Goal: Check status: Check status

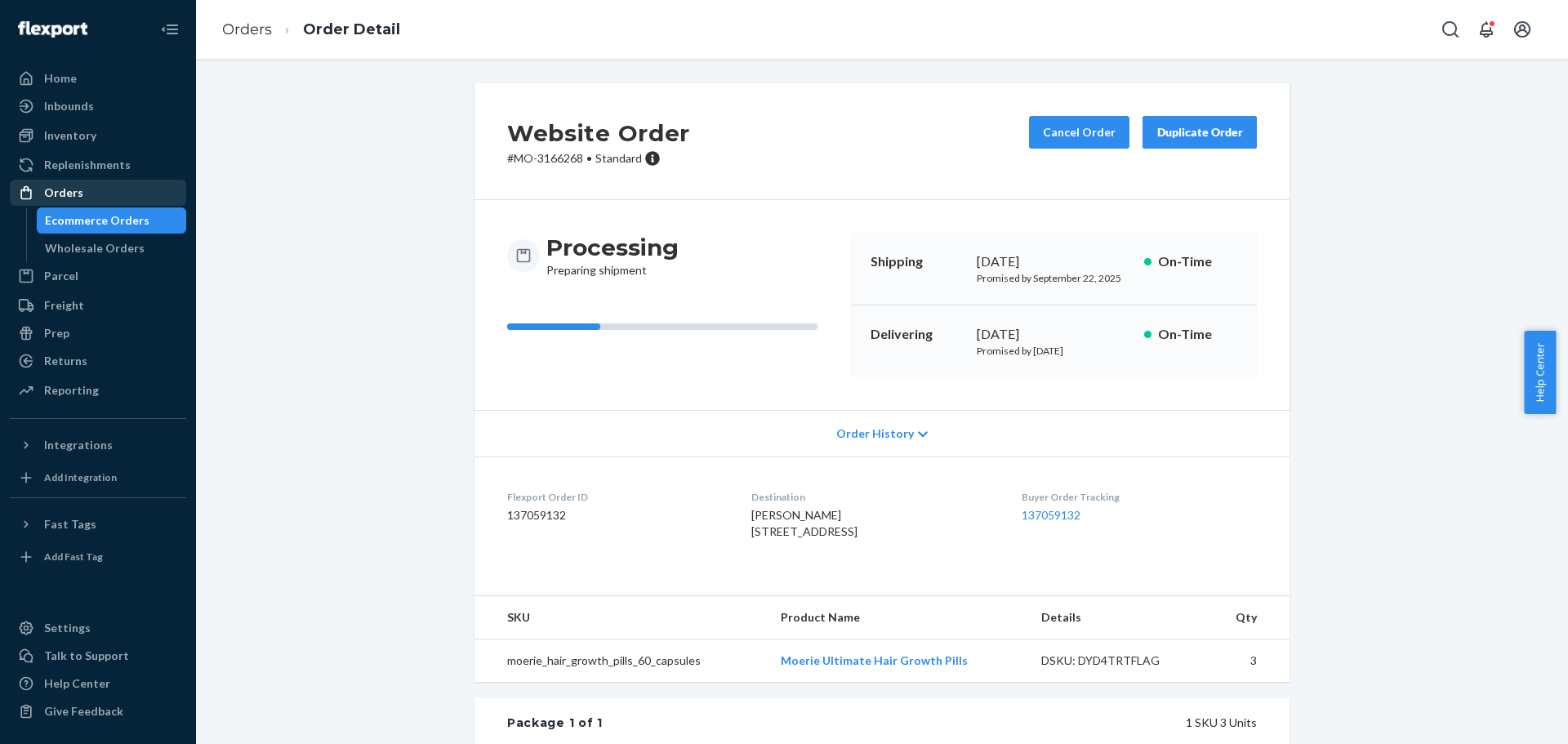
drag, startPoint x: 0, startPoint y: 0, endPoint x: 138, endPoint y: 194, distance: 238.1
click at [138, 194] on div "Orders" at bounding box center [97, 193] width 173 height 23
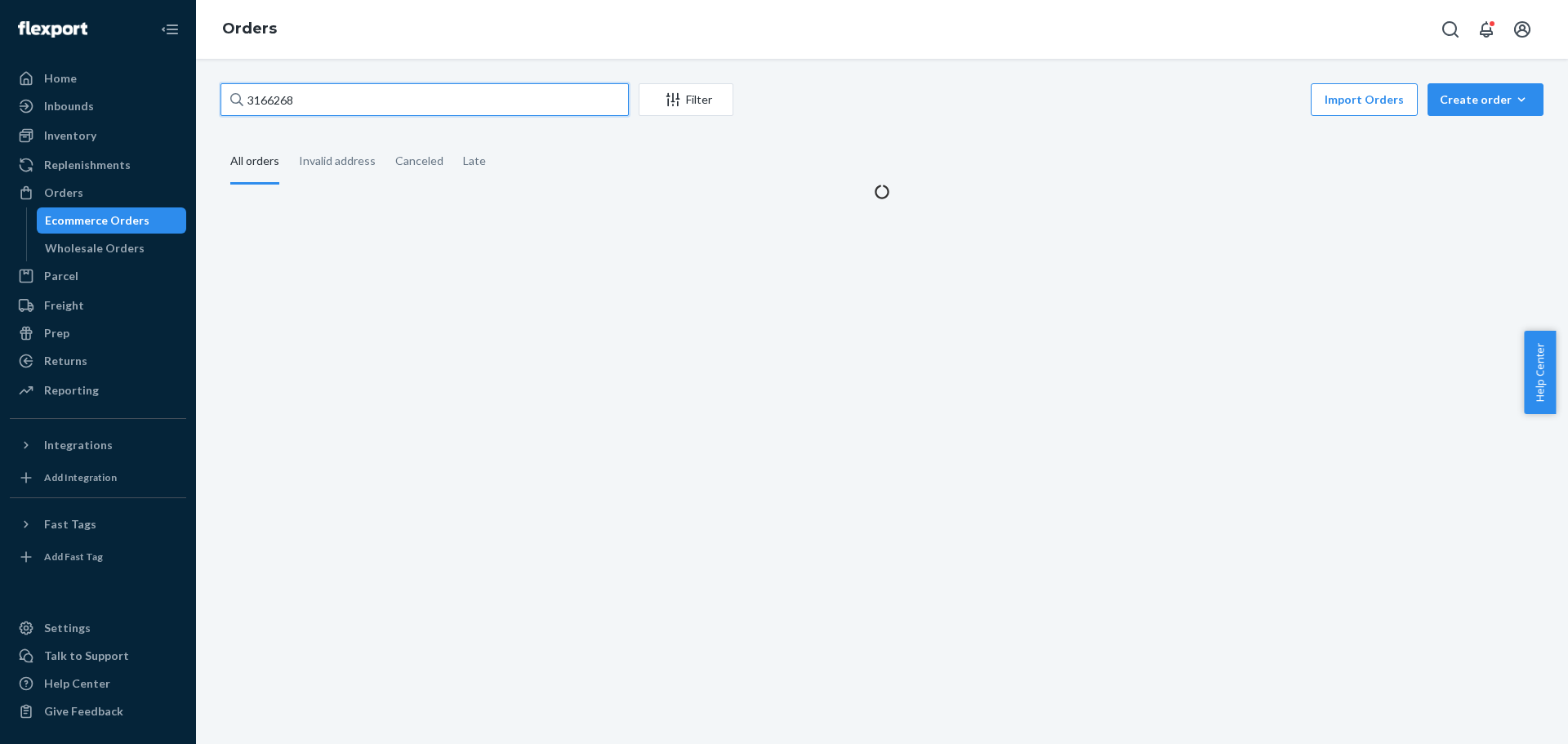
click at [291, 103] on input "3166268" at bounding box center [424, 100] width 408 height 33
paste input "8343"
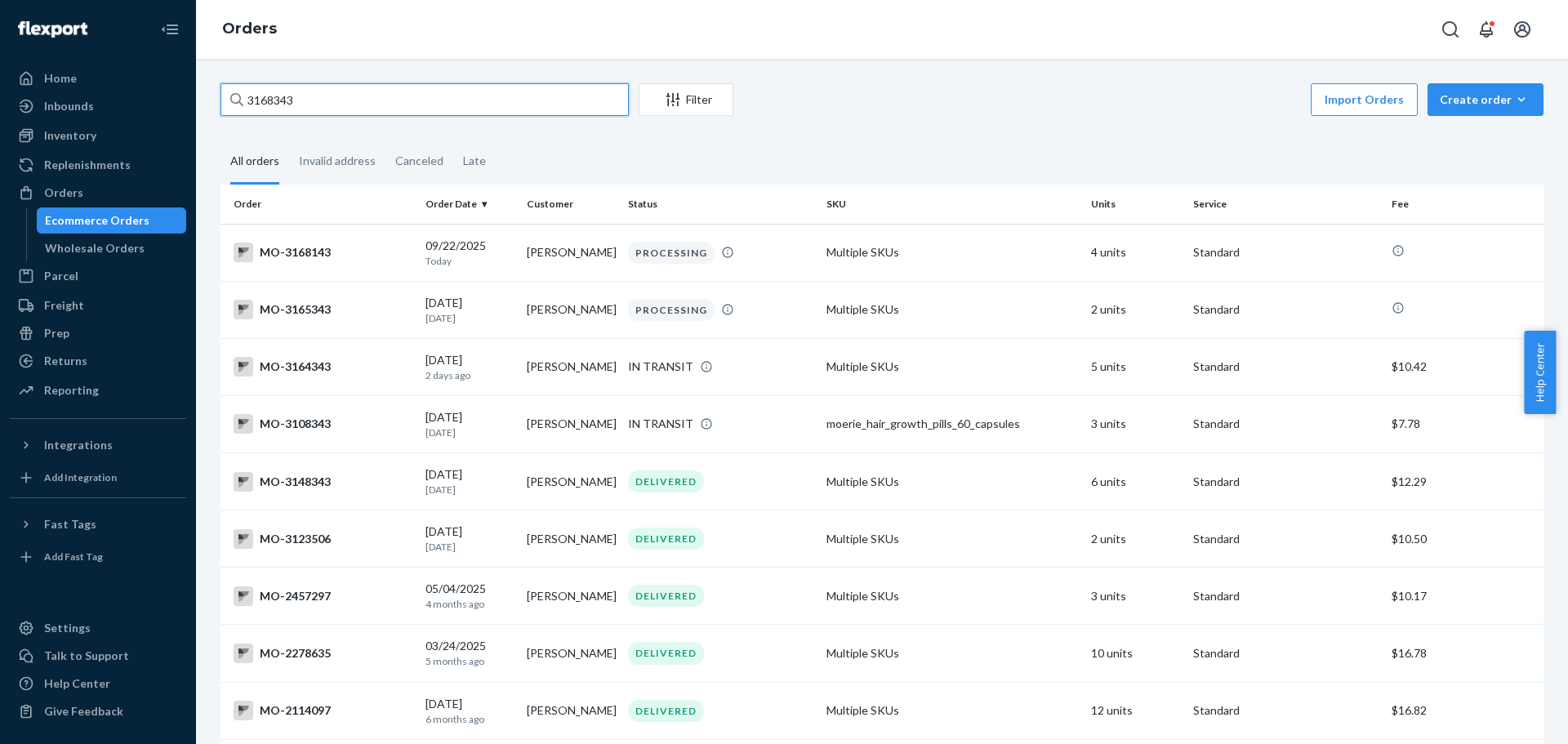
click at [310, 93] on input "3168343" at bounding box center [424, 100] width 408 height 33
paste input "5"
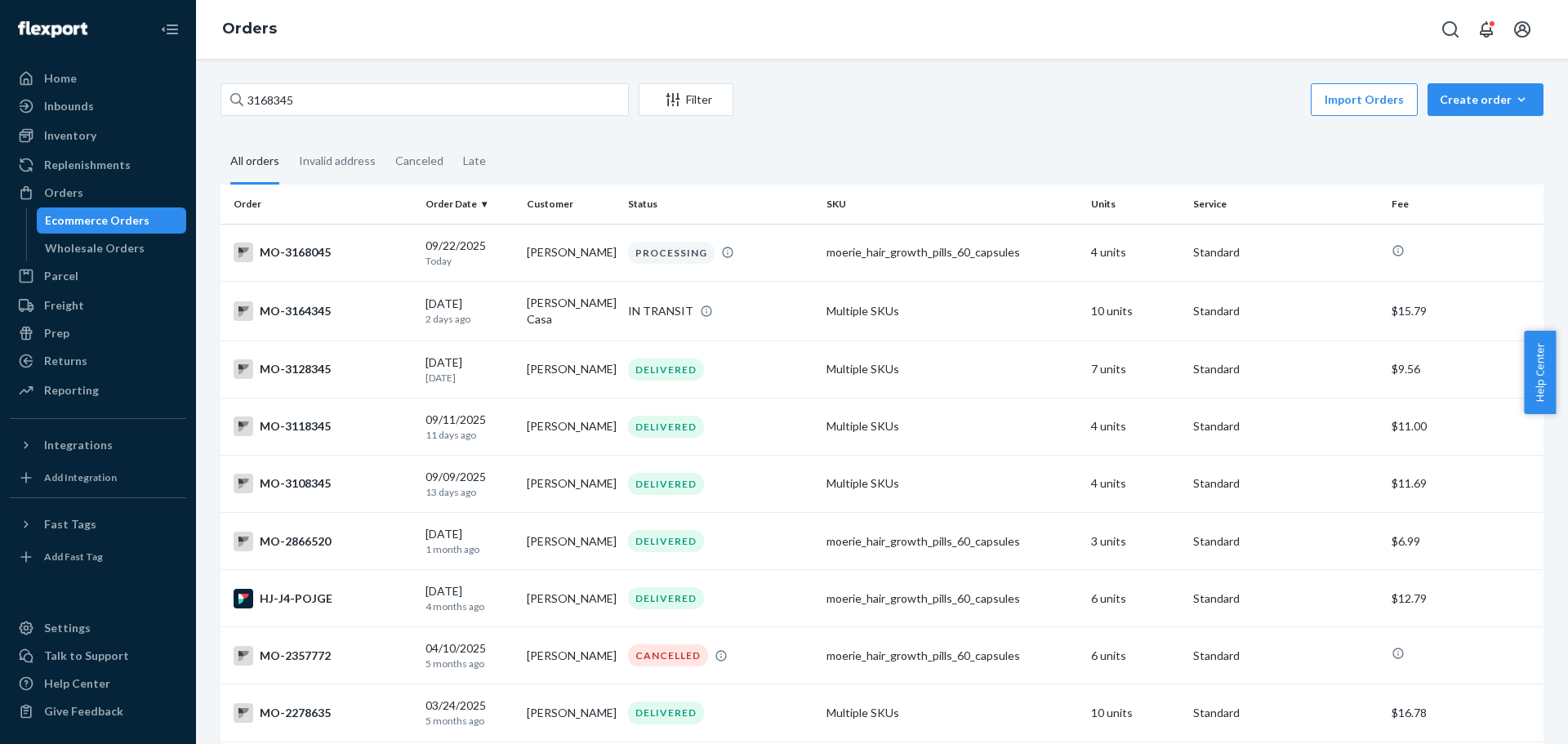
click at [319, 100] on input "3168345" at bounding box center [424, 100] width 408 height 33
paste input "2"
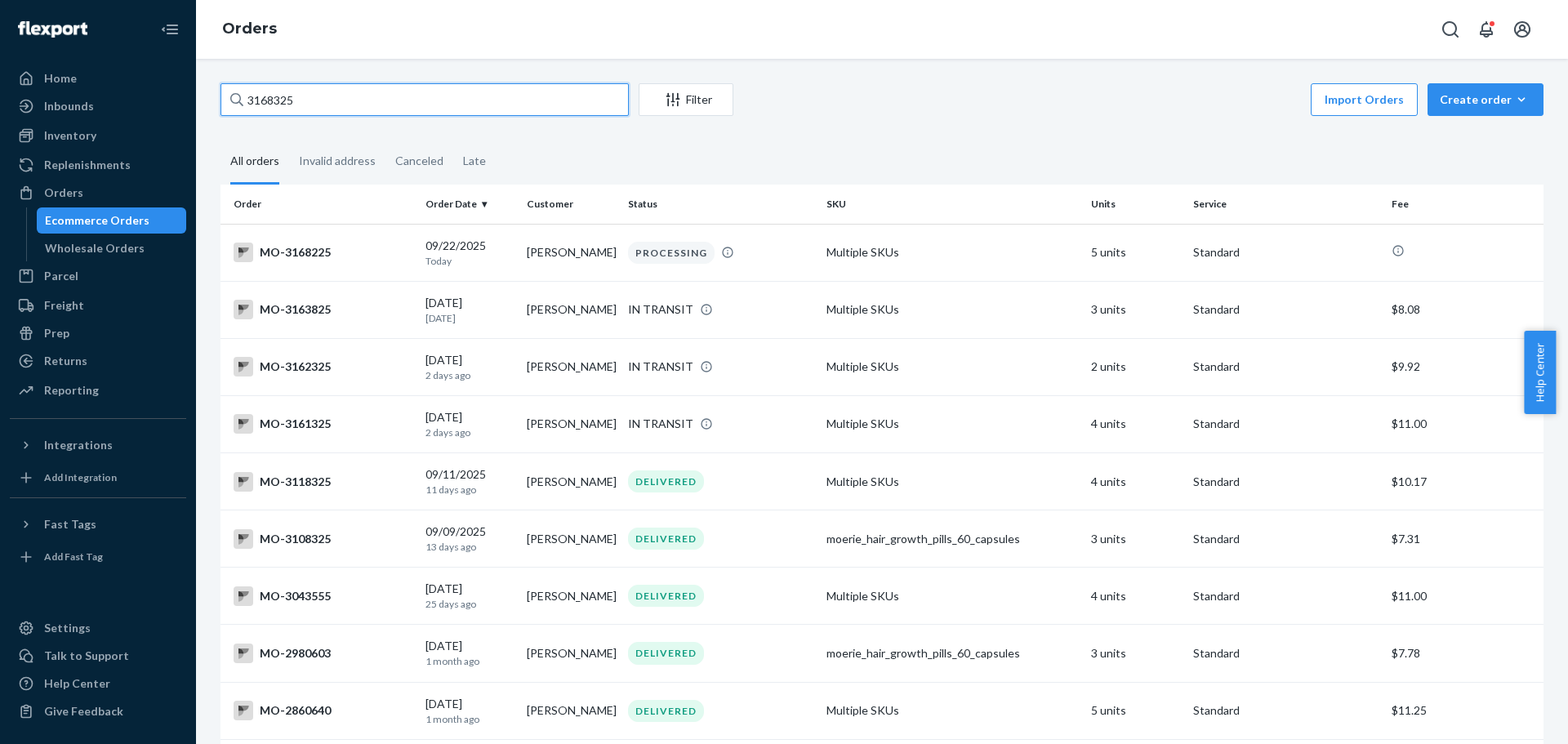
click at [279, 89] on input "3168325" at bounding box center [424, 100] width 408 height 33
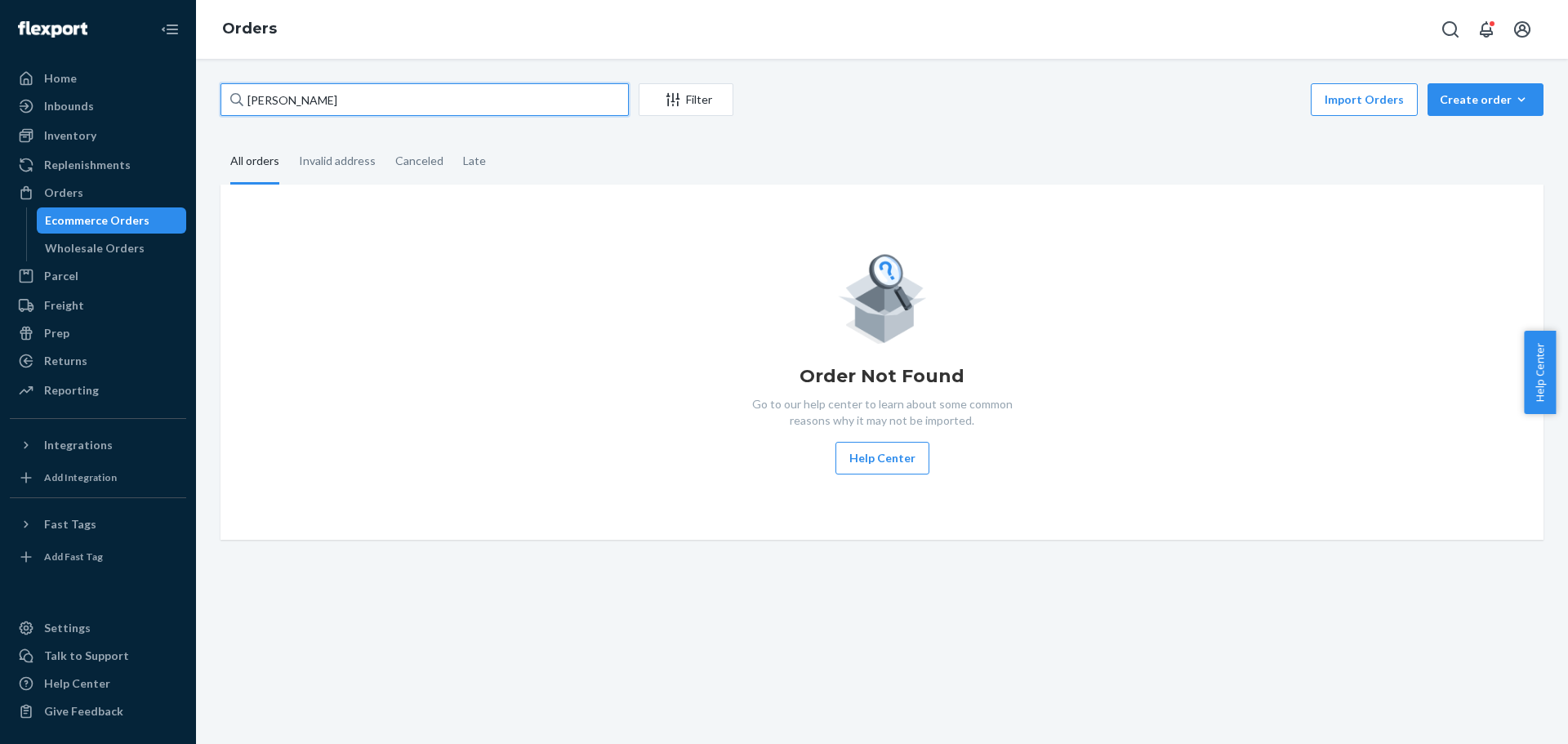
click at [312, 107] on input "[PERSON_NAME]" at bounding box center [424, 100] width 408 height 33
paste input "[GEOGRAPHIC_DATA]"
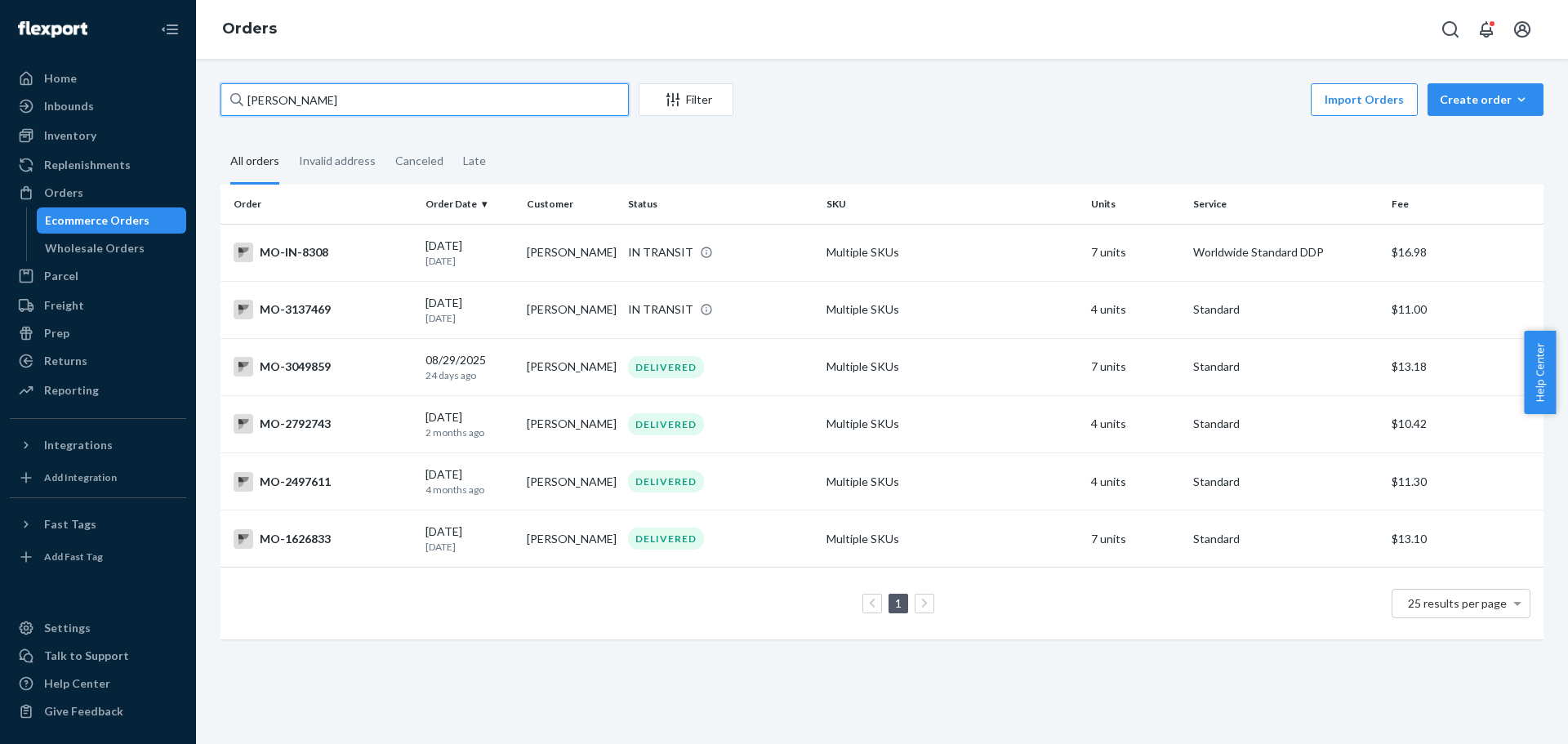
type input "[PERSON_NAME]"
click at [371, 262] on div "MO-IN-8308" at bounding box center [323, 252] width 179 height 20
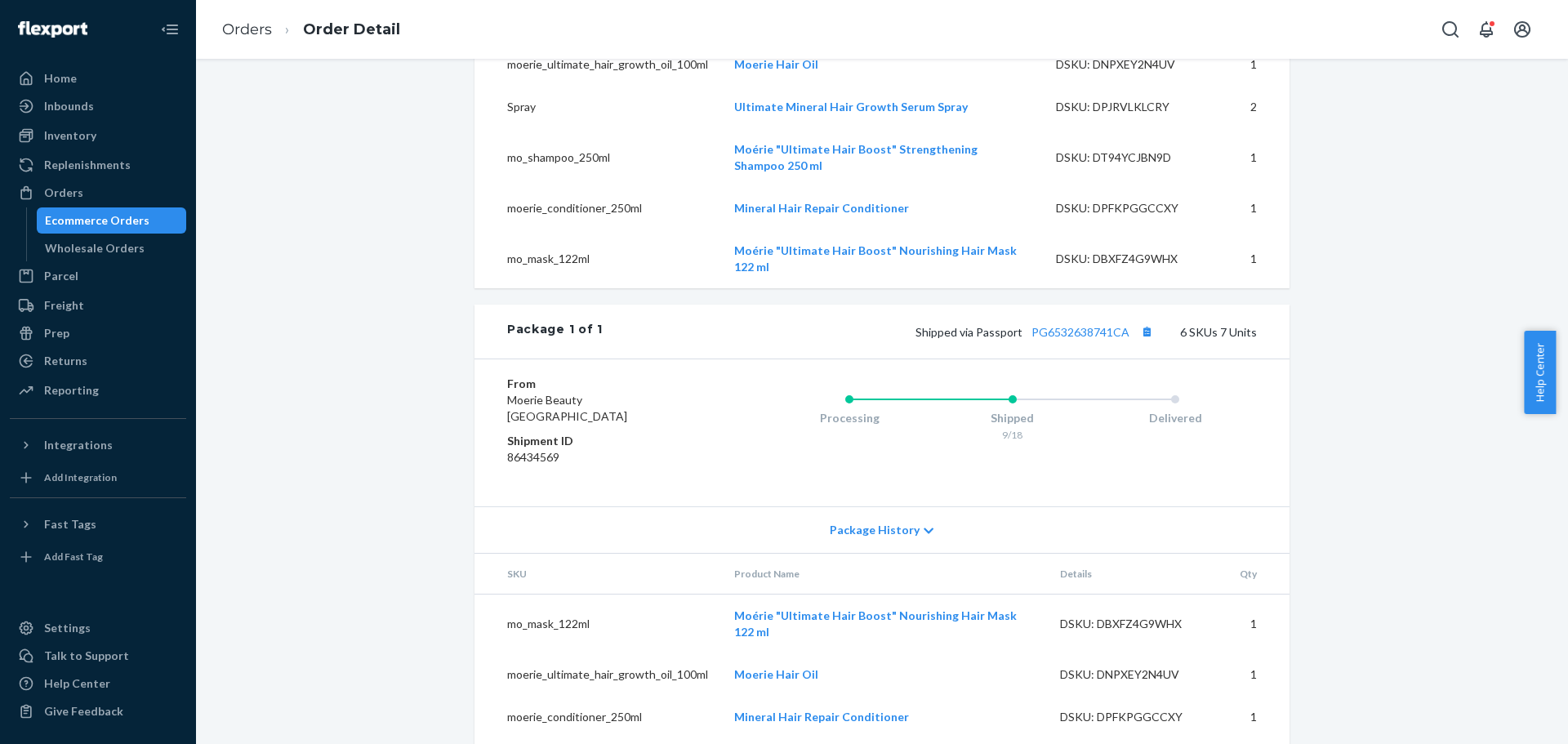
scroll to position [649, 0]
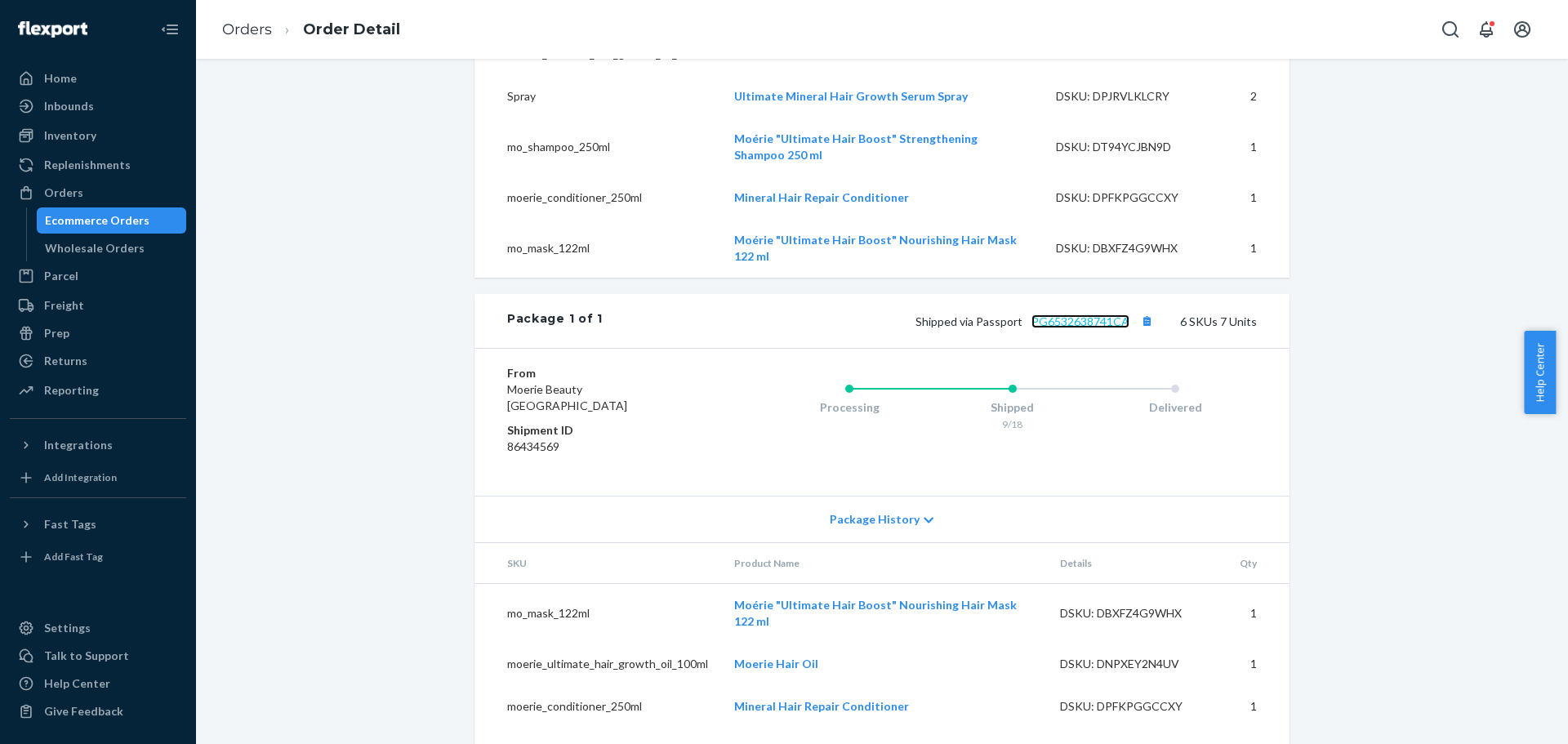
click at [1045, 329] on link "PG6532638741CA" at bounding box center [1081, 322] width 98 height 14
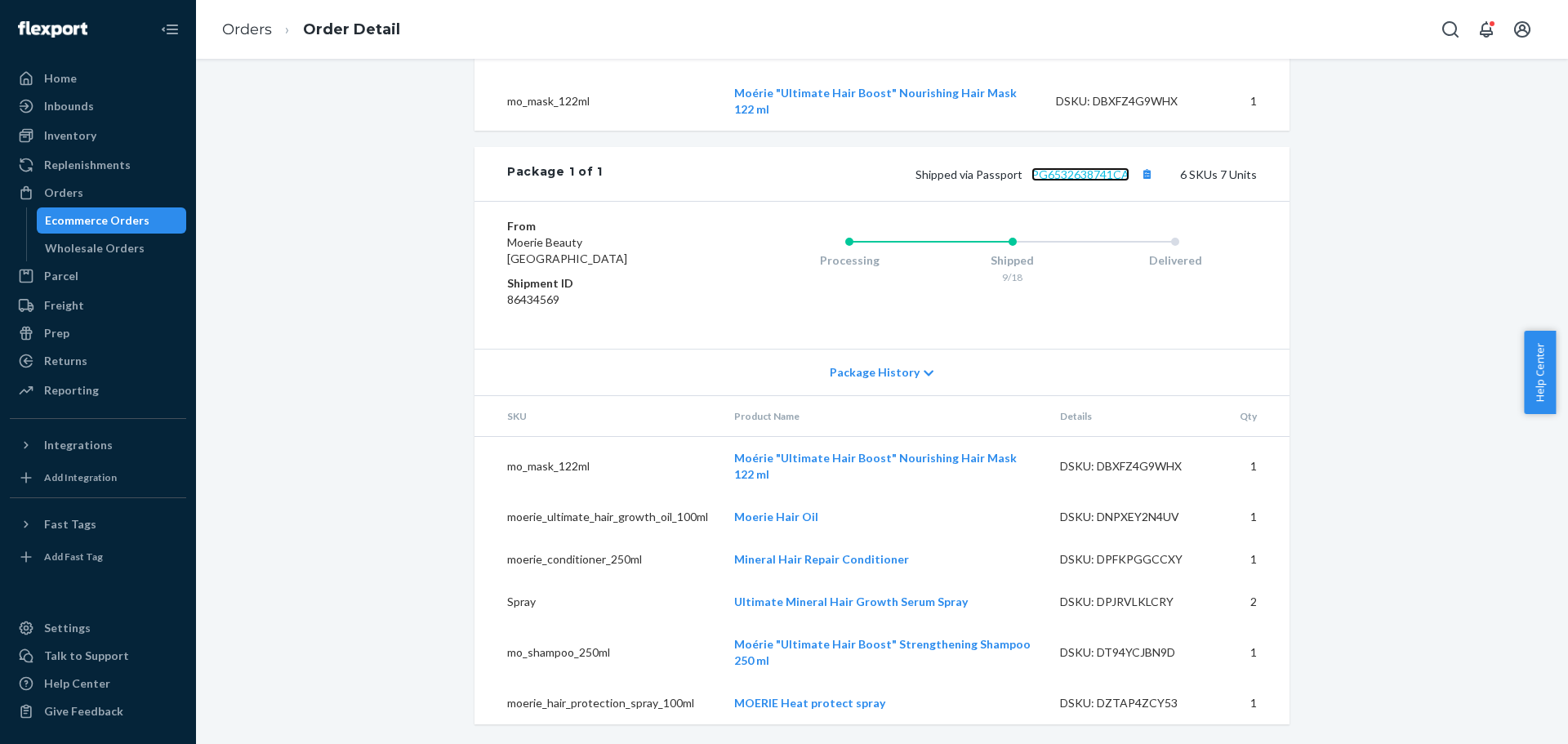
scroll to position [813, 0]
